Goal: Information Seeking & Learning: Check status

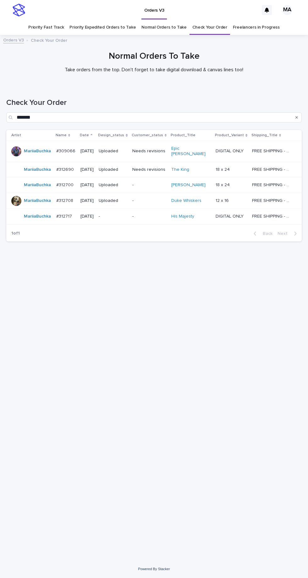
scroll to position [20, 0]
click at [210, 20] on link "Check Your Order" at bounding box center [209, 27] width 35 height 15
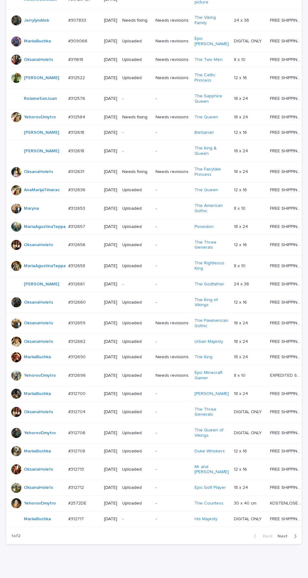
scroll to position [215, 0]
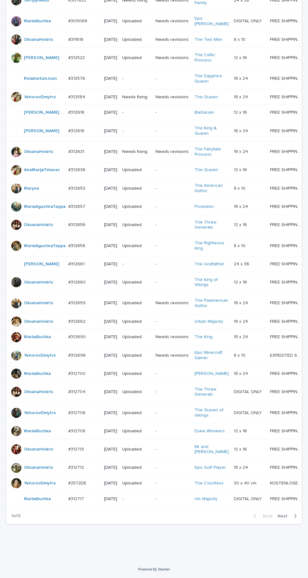
click at [291, 519] on div "button" at bounding box center [293, 516] width 5 height 6
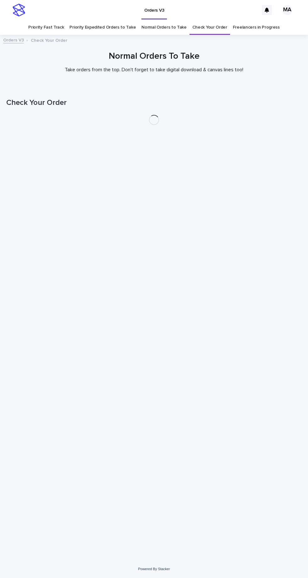
scroll to position [20, 0]
